Goal: Check status

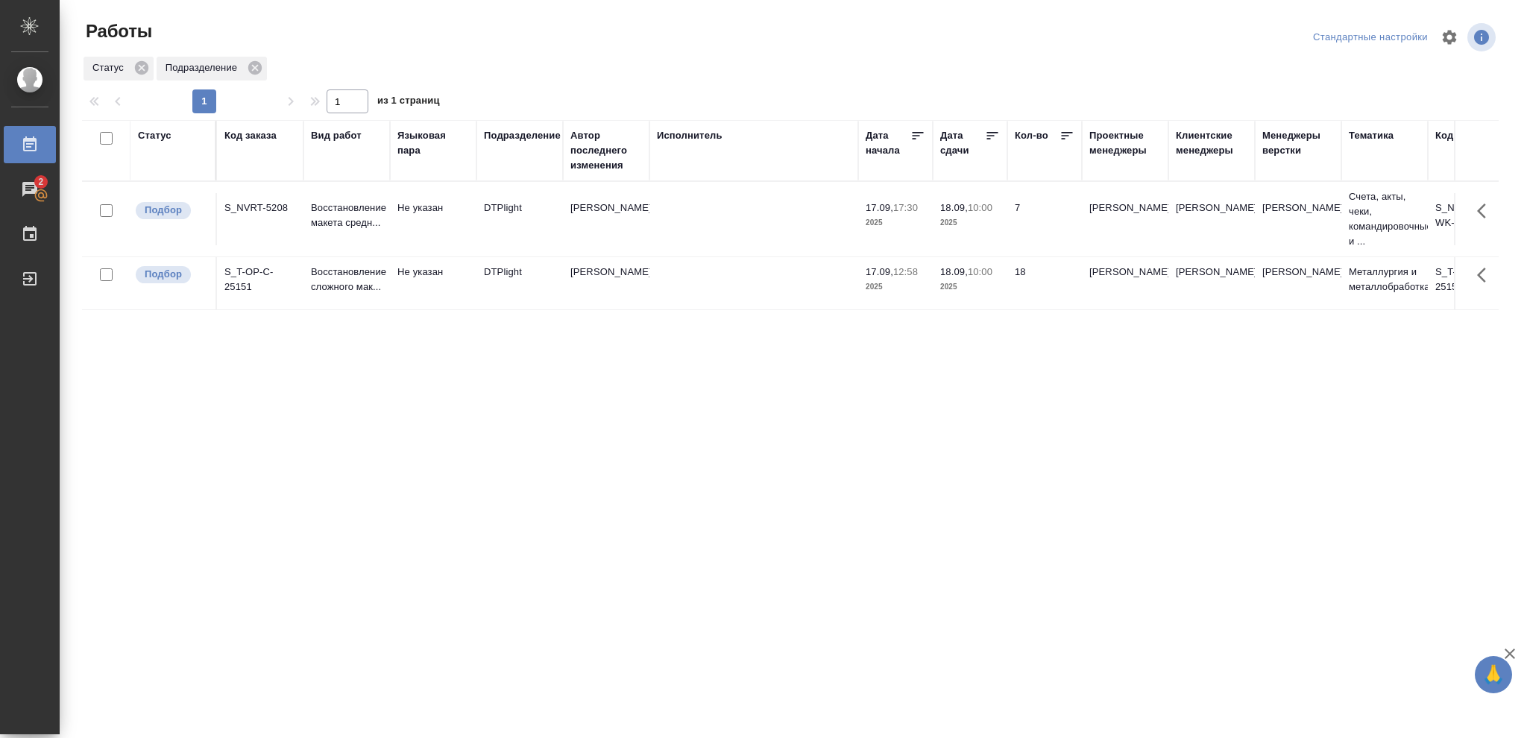
click at [164, 136] on div "Статус" at bounding box center [155, 135] width 34 height 15
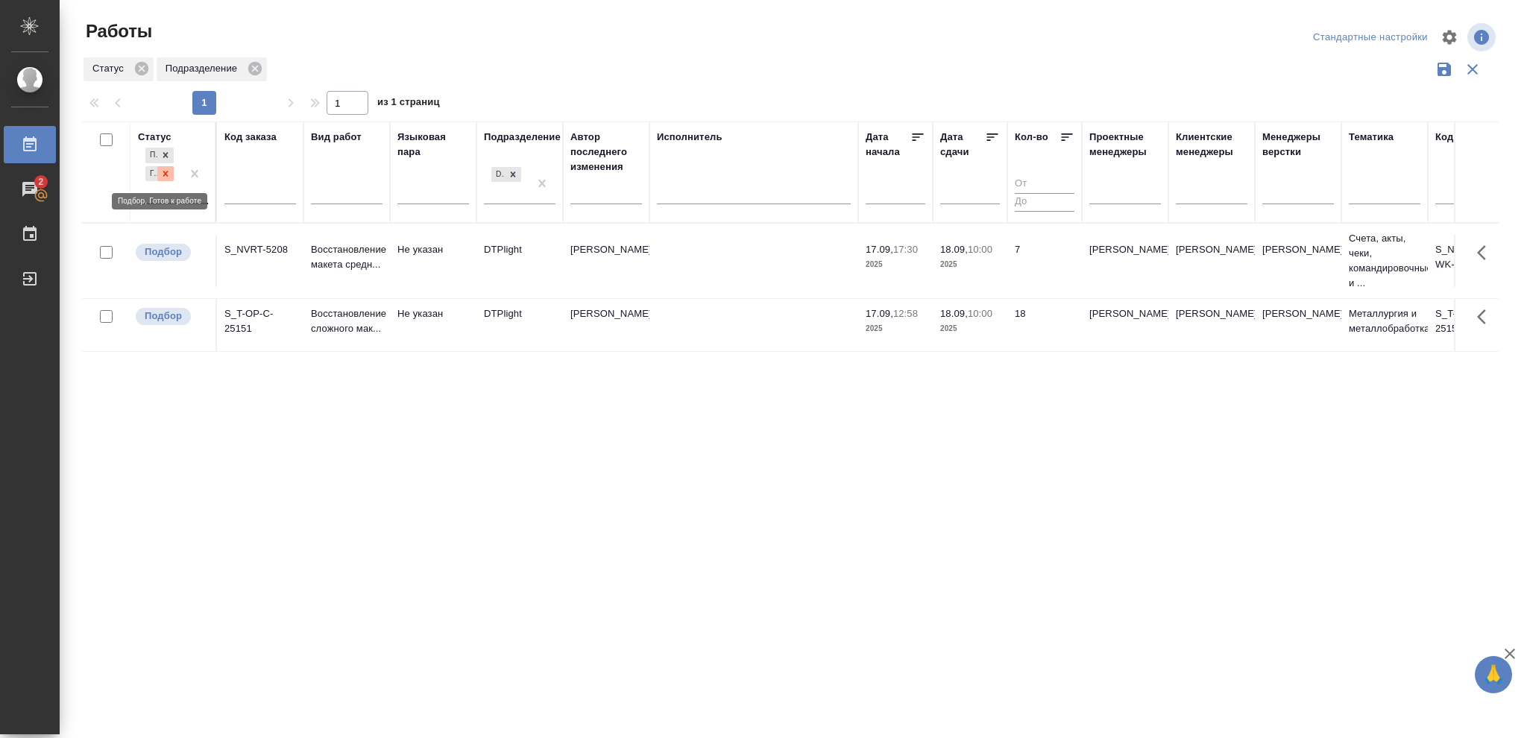
click at [164, 176] on icon at bounding box center [165, 173] width 10 height 10
drag, startPoint x: 513, startPoint y: 171, endPoint x: 540, endPoint y: 189, distance: 32.3
click at [514, 172] on icon at bounding box center [513, 169] width 5 height 5
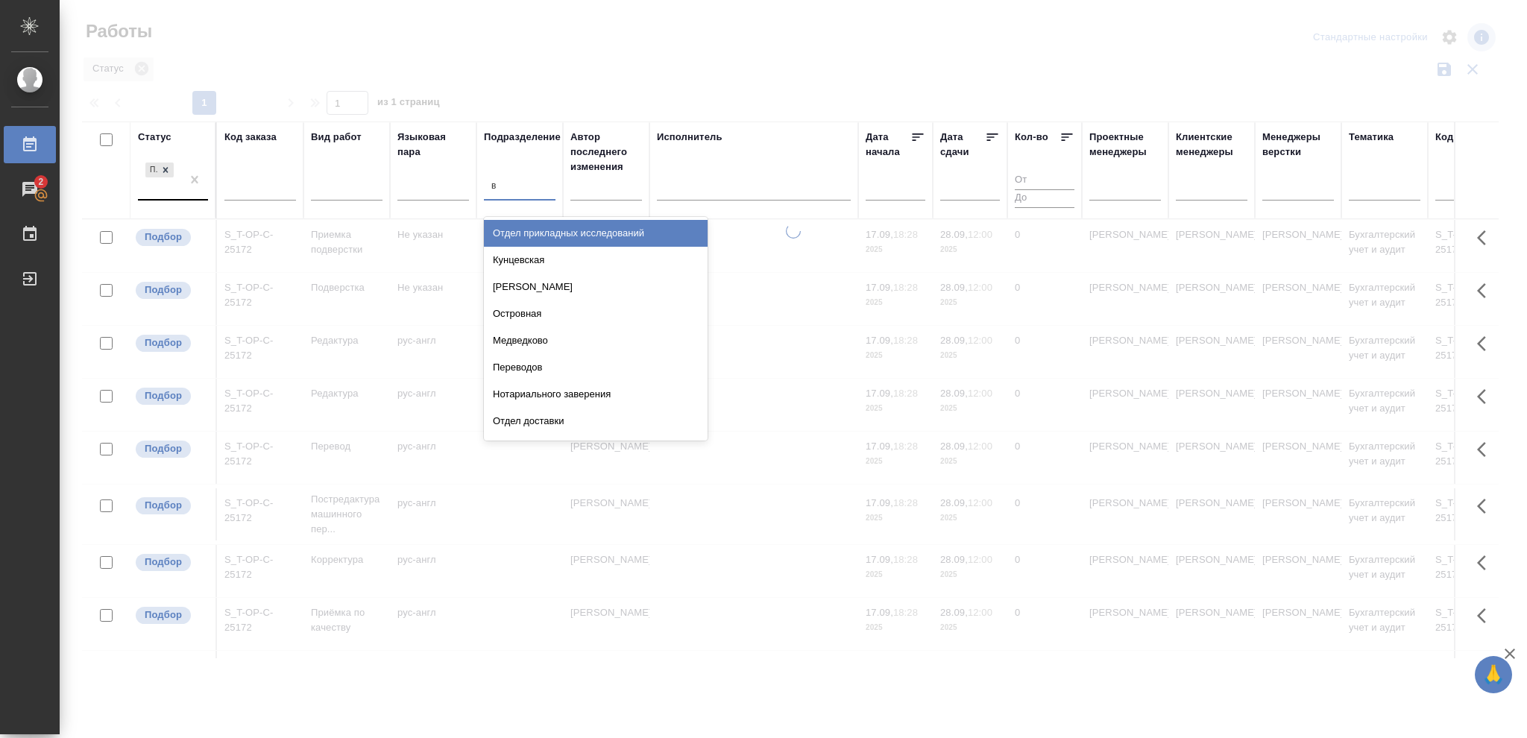
type input "ве"
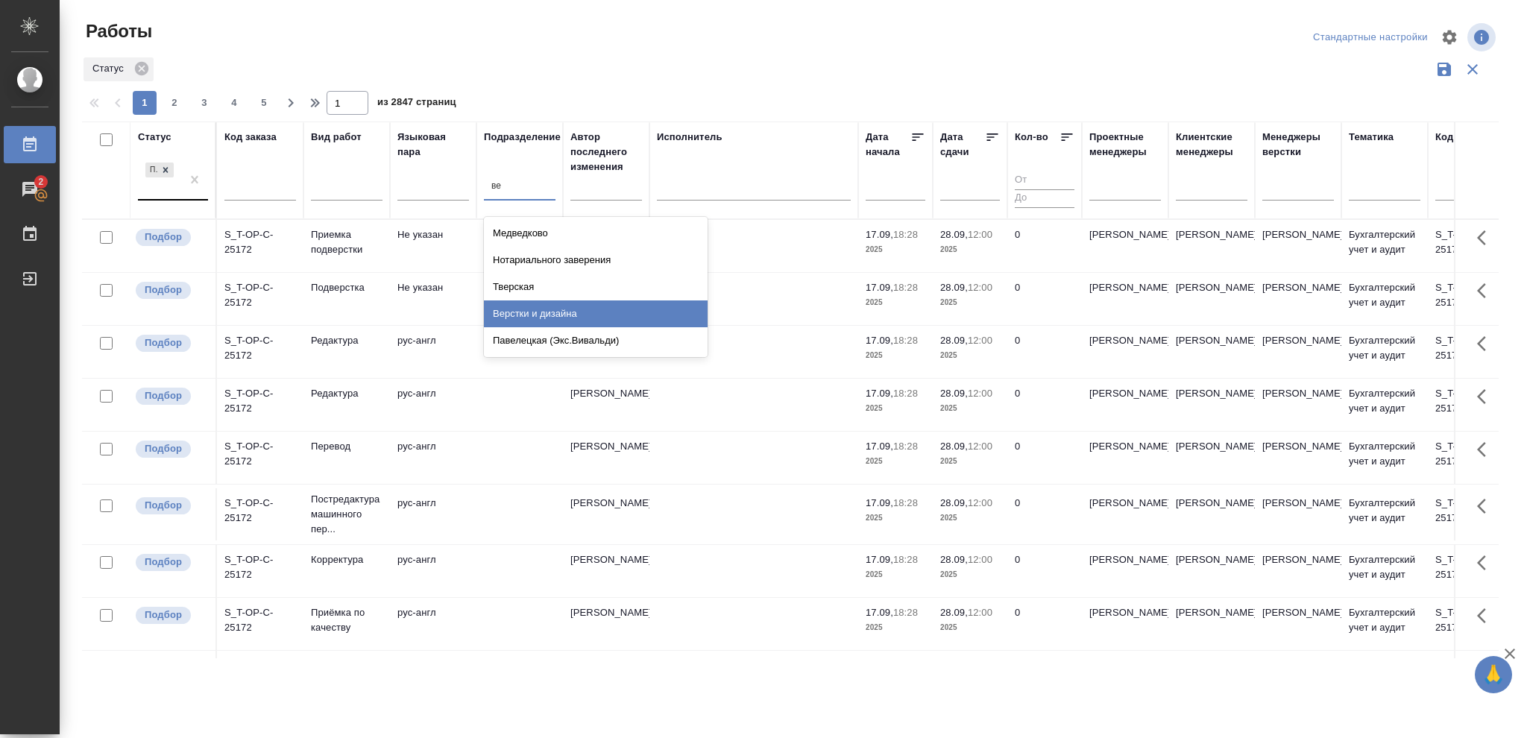
click at [557, 316] on div "Верстки и дизайна" at bounding box center [596, 313] width 224 height 27
